Goal: Information Seeking & Learning: Stay updated

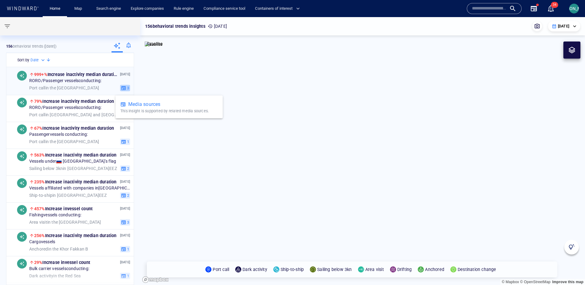
click at [126, 88] on span "3" at bounding box center [127, 87] width 3 height 5
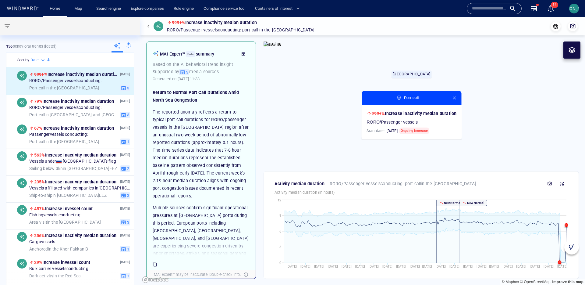
click at [574, 248] on img at bounding box center [571, 247] width 6 height 6
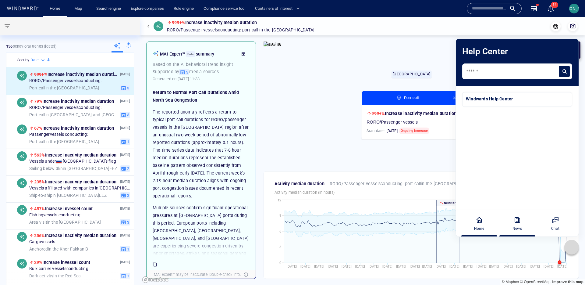
click at [521, 221] on div "News" at bounding box center [517, 223] width 34 height 27
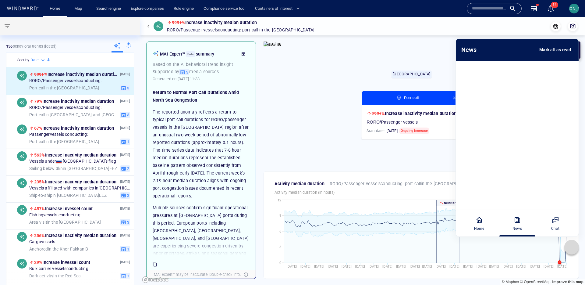
click at [555, 222] on icon at bounding box center [555, 219] width 7 height 7
click at [572, 248] on icon at bounding box center [571, 247] width 6 height 6
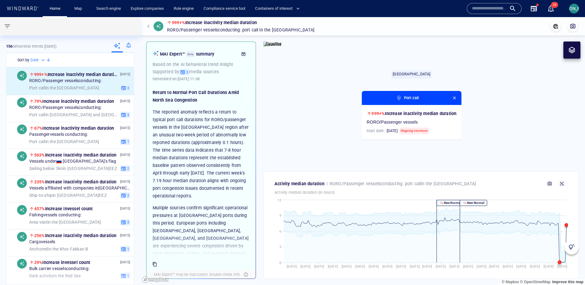
click at [569, 246] on img at bounding box center [571, 247] width 6 height 6
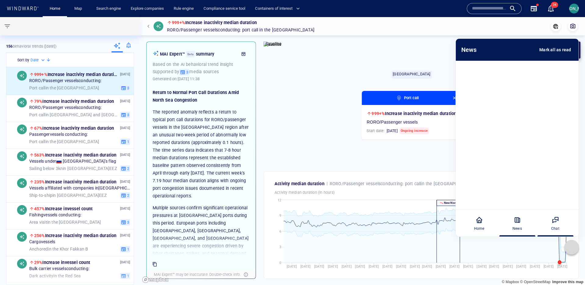
click at [553, 212] on div "Chat" at bounding box center [555, 223] width 34 height 27
click at [491, 221] on div "Home" at bounding box center [479, 223] width 34 height 27
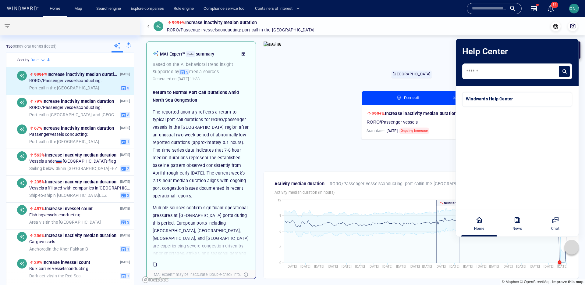
click at [420, 70] on canvas "Map" at bounding box center [362, 150] width 445 height 267
click at [515, 223] on div "News" at bounding box center [517, 223] width 34 height 27
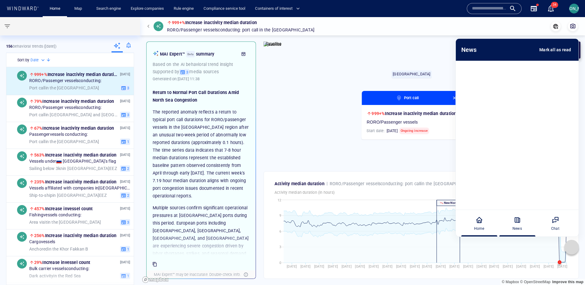
click at [478, 222] on icon at bounding box center [479, 219] width 7 height 7
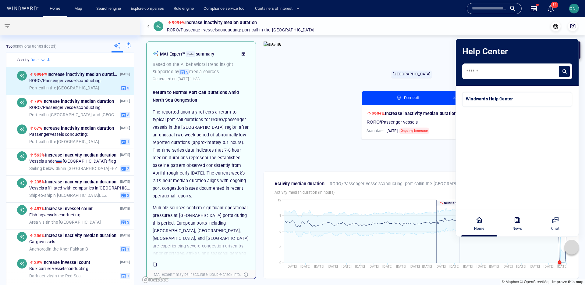
click at [480, 15] on div "Name N/A IMO MMSI Call sign N/A Class N/A No positional data 34" at bounding box center [513, 9] width 99 height 22
click at [567, 249] on div at bounding box center [571, 246] width 15 height 15
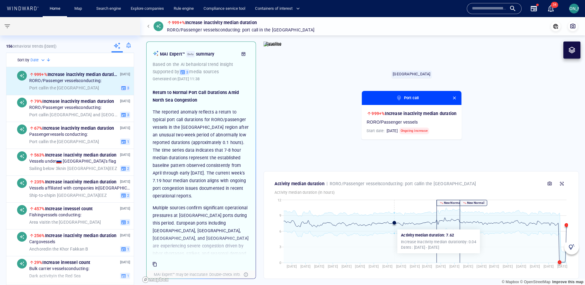
click at [395, 226] on icon at bounding box center [425, 234] width 283 height 55
drag, startPoint x: 394, startPoint y: 223, endPoint x: 418, endPoint y: 218, distance: 24.0
click at [458, 98] on button "button" at bounding box center [454, 97] width 7 height 7
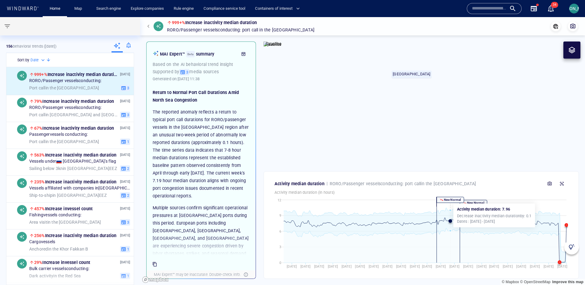
click at [451, 200] on p "New Normal" at bounding box center [452, 199] width 18 height 4
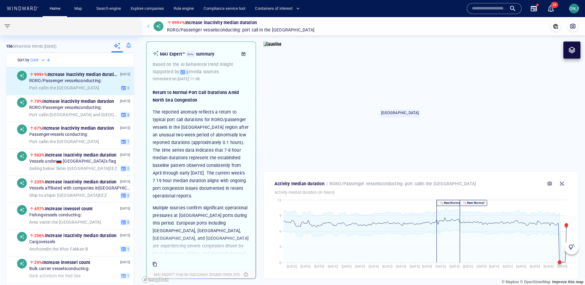
drag, startPoint x: 433, startPoint y: 86, endPoint x: 421, endPoint y: 125, distance: 40.4
click at [421, 125] on canvas "Map" at bounding box center [362, 150] width 445 height 267
click at [399, 125] on canvas "Map" at bounding box center [362, 150] width 445 height 267
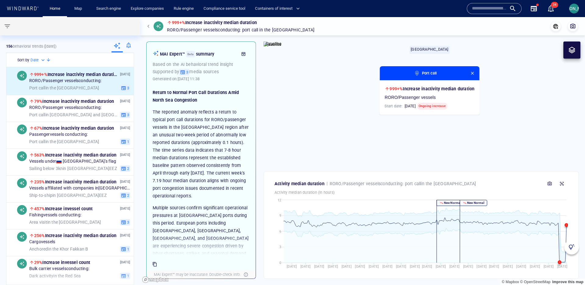
drag, startPoint x: 317, startPoint y: 141, endPoint x: 350, endPoint y: 89, distance: 61.0
click at [349, 86] on canvas "Map" at bounding box center [362, 150] width 445 height 267
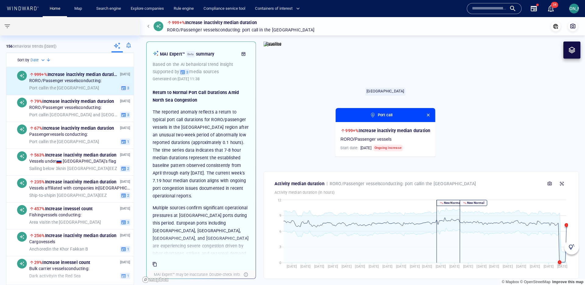
drag, startPoint x: 422, startPoint y: 55, endPoint x: 422, endPoint y: 63, distance: 7.6
click at [422, 63] on canvas "Map" at bounding box center [362, 150] width 445 height 267
click at [428, 114] on span "button" at bounding box center [428, 114] width 5 height 5
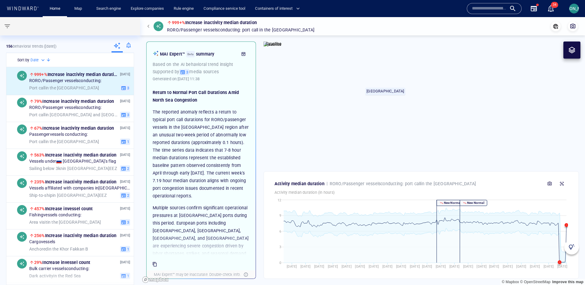
click at [386, 102] on canvas "Map" at bounding box center [362, 150] width 445 height 267
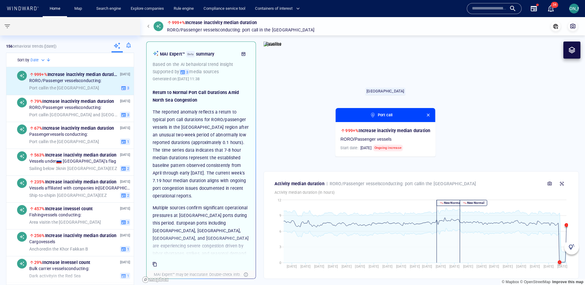
click at [386, 102] on canvas "Map" at bounding box center [362, 150] width 445 height 267
drag, startPoint x: 386, startPoint y: 102, endPoint x: 421, endPoint y: 108, distance: 35.5
click at [415, 106] on canvas "Map" at bounding box center [362, 150] width 445 height 267
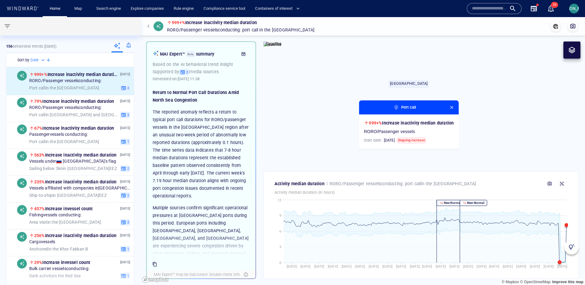
drag, startPoint x: 423, startPoint y: 108, endPoint x: 406, endPoint y: 95, distance: 20.9
click at [406, 95] on canvas "Map" at bounding box center [362, 150] width 445 height 267
click at [454, 109] on div "Port call" at bounding box center [409, 107] width 100 height 14
click at [453, 107] on span "button" at bounding box center [451, 107] width 5 height 5
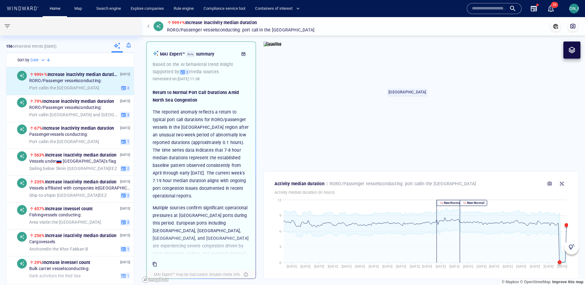
drag, startPoint x: 428, startPoint y: 69, endPoint x: 410, endPoint y: 79, distance: 20.3
click at [412, 76] on canvas "Map" at bounding box center [362, 150] width 445 height 267
click at [474, 107] on canvas "Map" at bounding box center [362, 150] width 445 height 267
click at [554, 26] on icon "button" at bounding box center [556, 26] width 6 height 6
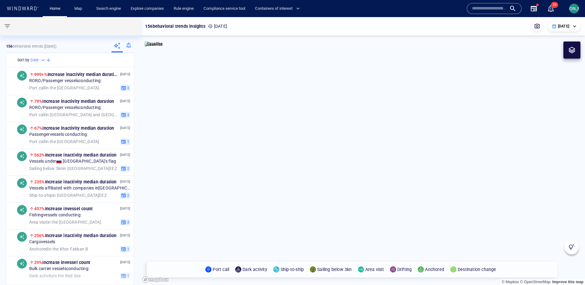
click at [562, 27] on p "[DATE]" at bounding box center [563, 25] width 11 height 5
click at [552, 49] on li "Past 7 days" at bounding box center [563, 47] width 36 height 11
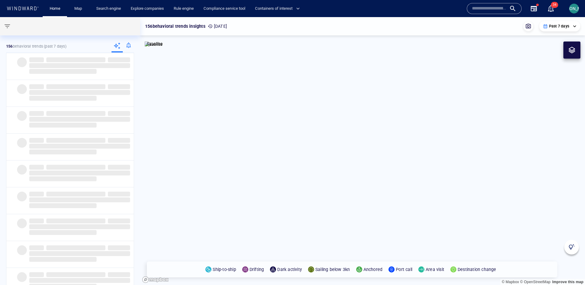
click at [554, 29] on div "**********" at bounding box center [559, 26] width 41 height 10
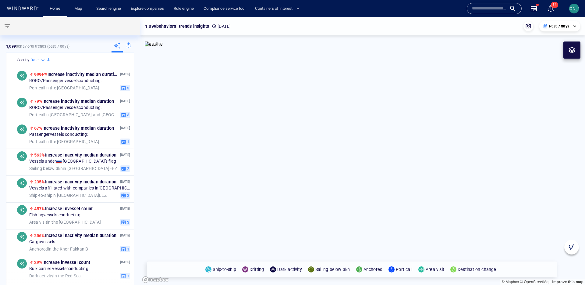
click at [552, 26] on p "Past 7 days" at bounding box center [559, 25] width 20 height 5
click at [551, 35] on li "[DATE]" at bounding box center [561, 36] width 36 height 11
type input "**********"
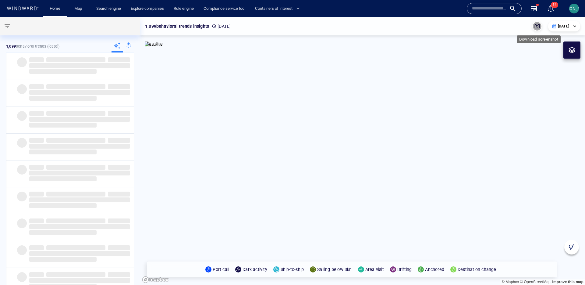
click at [540, 27] on span "button" at bounding box center [537, 26] width 6 height 6
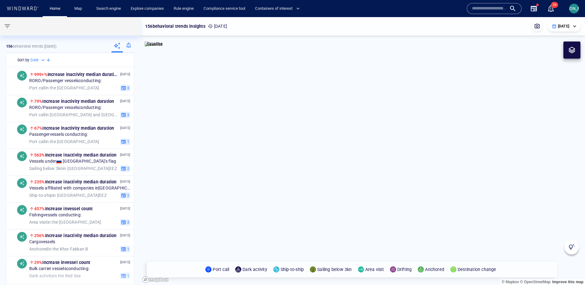
click at [158, 48] on img at bounding box center [154, 44] width 18 height 6
drag, startPoint x: 411, startPoint y: 210, endPoint x: 370, endPoint y: 169, distance: 57.3
click at [370, 169] on canvas "Map" at bounding box center [362, 150] width 445 height 267
click at [362, 128] on canvas "Map" at bounding box center [362, 150] width 445 height 267
click at [359, 128] on canvas "Map" at bounding box center [362, 150] width 445 height 267
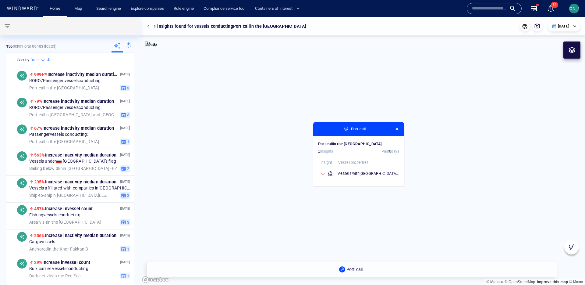
drag, startPoint x: 376, startPoint y: 182, endPoint x: 366, endPoint y: 132, distance: 50.8
click at [354, 95] on canvas "Map" at bounding box center [362, 150] width 445 height 267
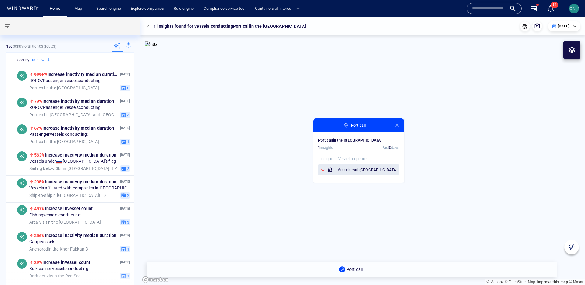
click at [340, 169] on h6 "Vessels with Iran compliance risks" at bounding box center [369, 170] width 62 height 6
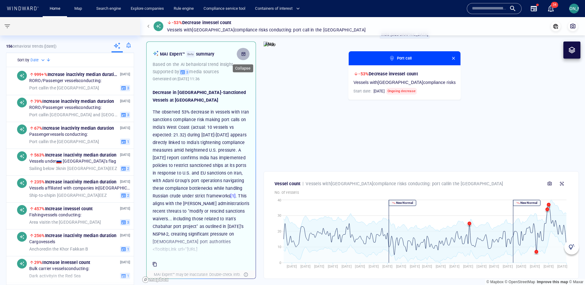
click at [246, 53] on icon "button" at bounding box center [243, 53] width 5 height 5
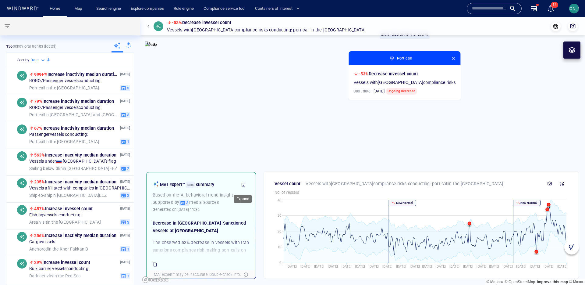
click at [246, 182] on button "button" at bounding box center [243, 184] width 13 height 12
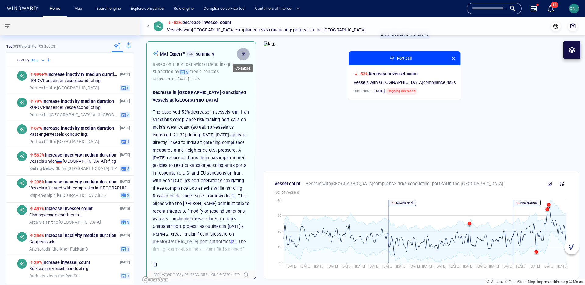
click at [241, 52] on icon "button" at bounding box center [243, 53] width 5 height 5
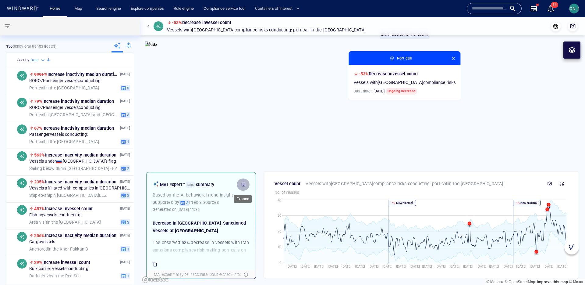
click at [243, 187] on button "button" at bounding box center [243, 184] width 13 height 12
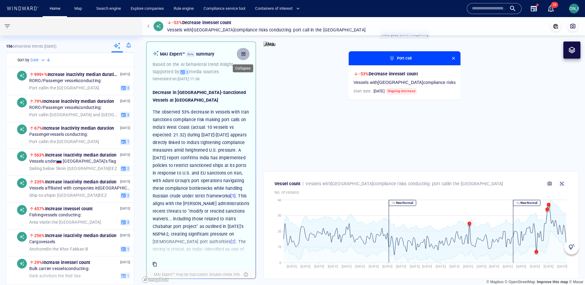
click at [241, 54] on icon "button" at bounding box center [243, 53] width 5 height 5
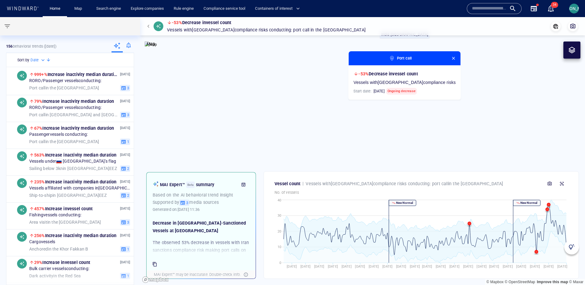
click at [157, 48] on img at bounding box center [151, 44] width 12 height 6
click at [245, 185] on icon "button" at bounding box center [243, 184] width 5 height 5
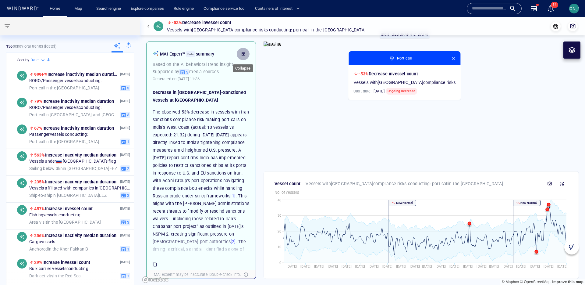
click at [243, 50] on button "button" at bounding box center [243, 54] width 13 height 12
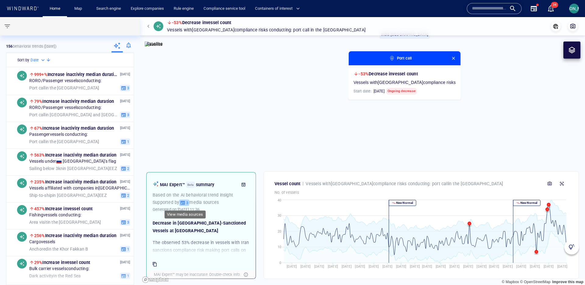
click at [186, 202] on span "3" at bounding box center [186, 202] width 3 height 5
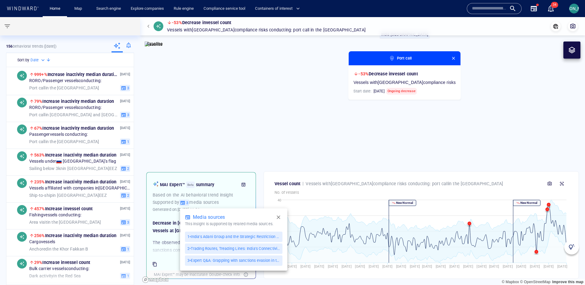
click at [277, 218] on icon "button" at bounding box center [279, 217] width 4 height 4
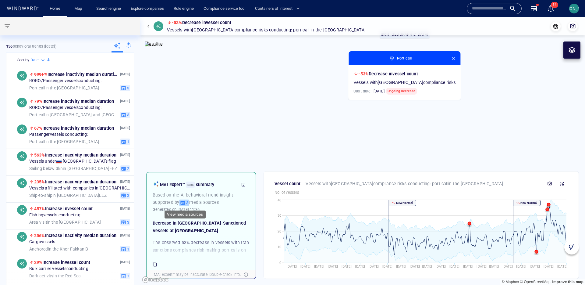
click at [185, 202] on icon "button" at bounding box center [183, 202] width 4 height 4
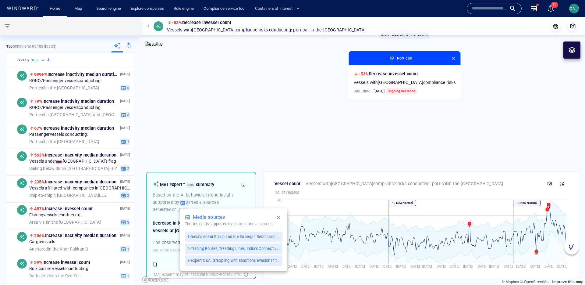
click at [244, 204] on div at bounding box center [292, 142] width 585 height 285
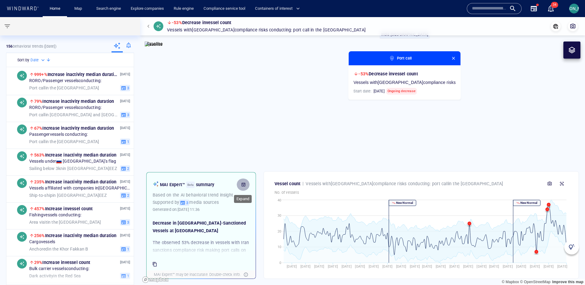
click at [244, 187] on button "button" at bounding box center [243, 184] width 13 height 12
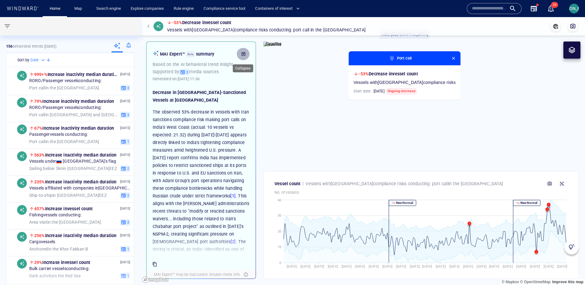
click at [247, 52] on button "button" at bounding box center [243, 54] width 13 height 12
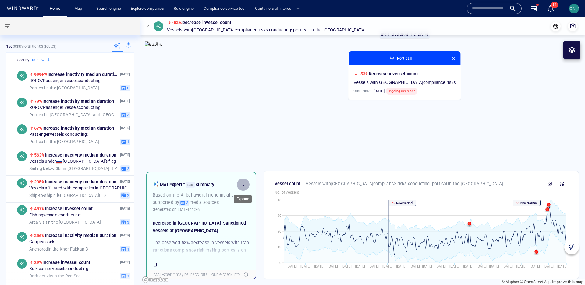
click at [243, 183] on icon "button" at bounding box center [244, 184] width 4 height 4
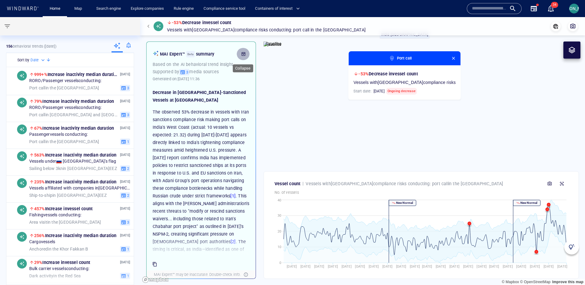
click at [241, 55] on icon "button" at bounding box center [243, 53] width 5 height 5
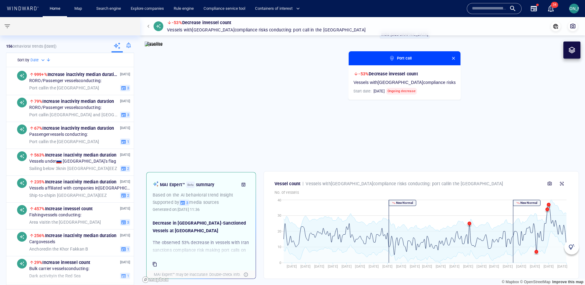
click at [158, 38] on canvas "Map" at bounding box center [362, 150] width 445 height 267
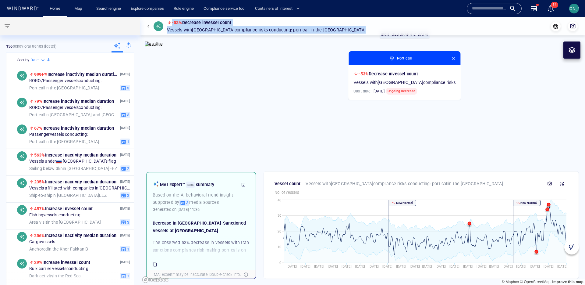
drag, startPoint x: 159, startPoint y: 29, endPoint x: 212, endPoint y: 107, distance: 94.3
click at [212, 108] on div "-53% Decrease in vessel count Vessels with Iran compliance risks conducting: Po…" at bounding box center [362, 150] width 445 height 267
click at [199, 43] on canvas "Map" at bounding box center [362, 150] width 445 height 267
click at [172, 28] on p "Vessels with Iran compliance risks conducting: Port call in the India West Coast" at bounding box center [266, 29] width 199 height 7
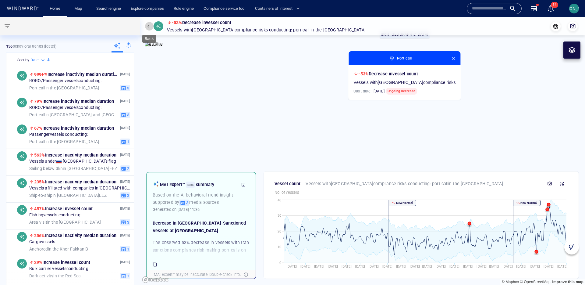
click at [152, 25] on button "button" at bounding box center [149, 26] width 9 height 9
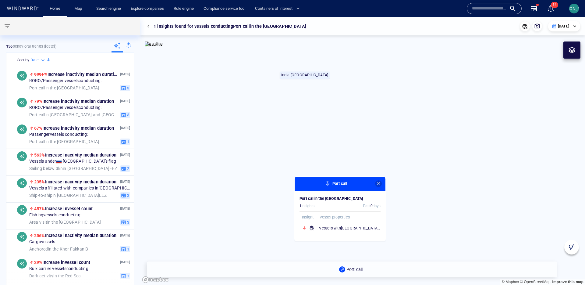
click at [381, 184] on button "button" at bounding box center [378, 183] width 7 height 7
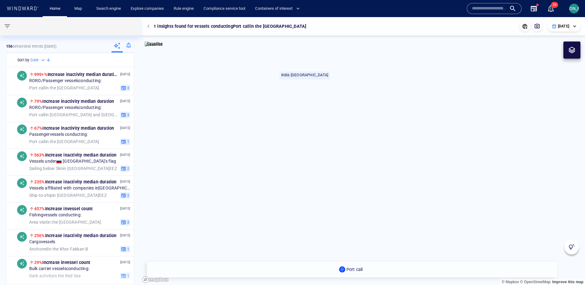
click at [341, 170] on canvas "Map" at bounding box center [362, 150] width 445 height 267
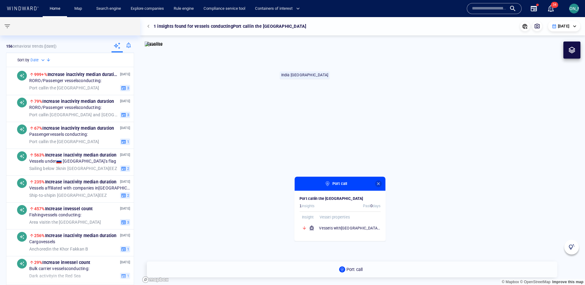
click at [379, 184] on span "button" at bounding box center [378, 183] width 5 height 5
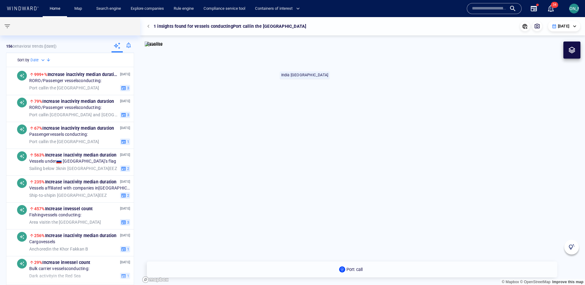
click at [343, 169] on canvas "Map" at bounding box center [362, 150] width 445 height 267
click at [340, 169] on canvas "Map" at bounding box center [362, 150] width 445 height 267
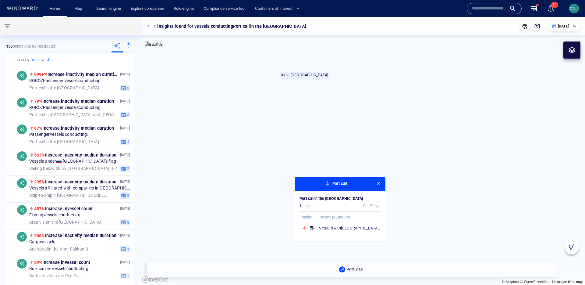
click at [379, 185] on span "button" at bounding box center [378, 183] width 5 height 5
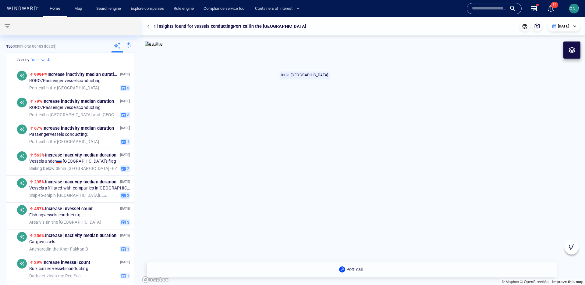
click at [342, 169] on canvas "Map" at bounding box center [362, 150] width 445 height 267
click at [341, 171] on canvas "Map" at bounding box center [362, 150] width 445 height 267
click at [339, 166] on canvas "Map" at bounding box center [362, 150] width 445 height 267
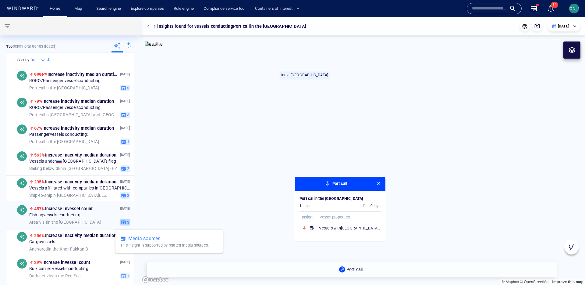
click at [121, 220] on icon "button" at bounding box center [123, 221] width 5 height 5
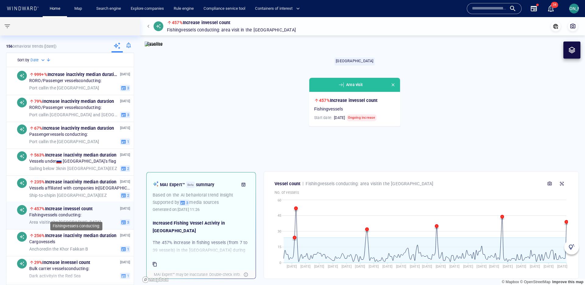
click at [100, 216] on div "Fishing vessels conducting:" at bounding box center [79, 214] width 101 height 5
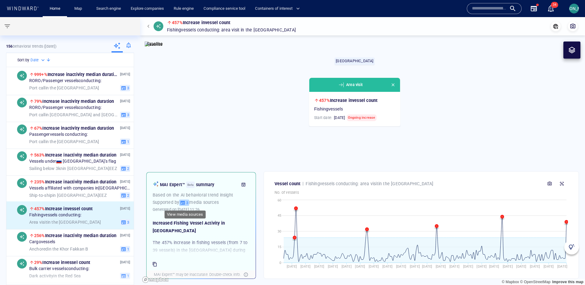
click at [185, 202] on icon "button" at bounding box center [183, 202] width 4 height 4
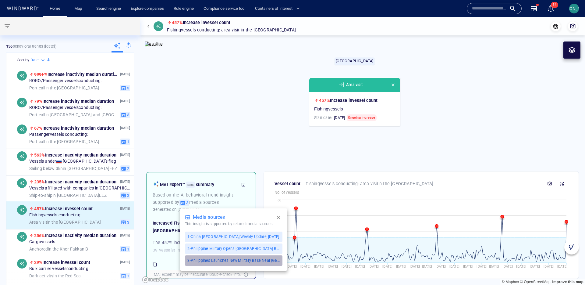
click at [211, 261] on p "3 • Philippines Launches New Military Base Near Taiwan" at bounding box center [233, 259] width 93 height 5
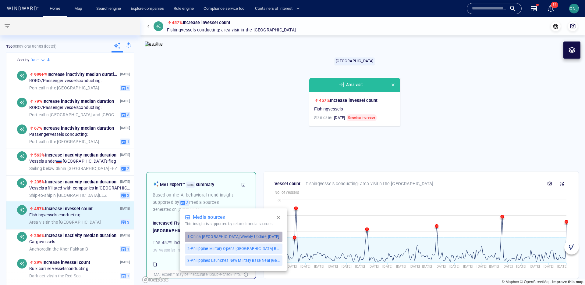
click at [244, 235] on p "1 • China-Taiwan Weekly Update, August 18, 2025" at bounding box center [233, 236] width 92 height 5
